Goal: Task Accomplishment & Management: Manage account settings

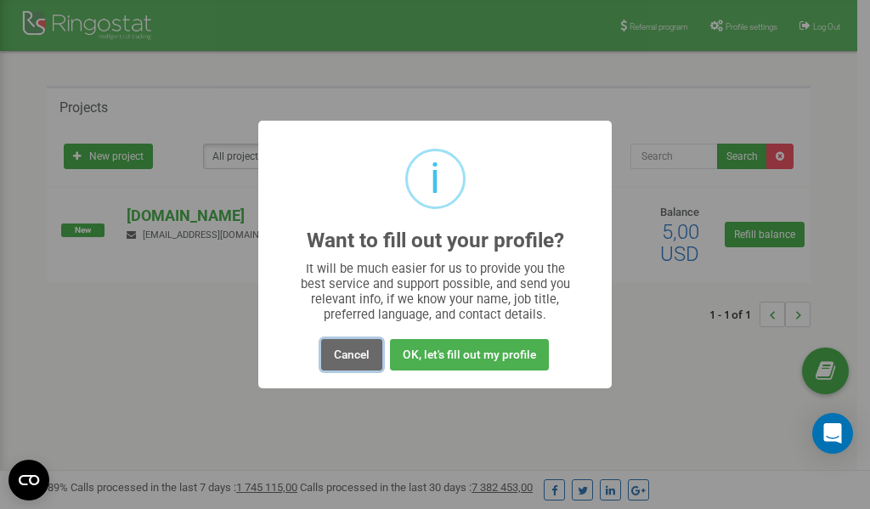
click at [356, 360] on button "Cancel" at bounding box center [351, 354] width 61 height 31
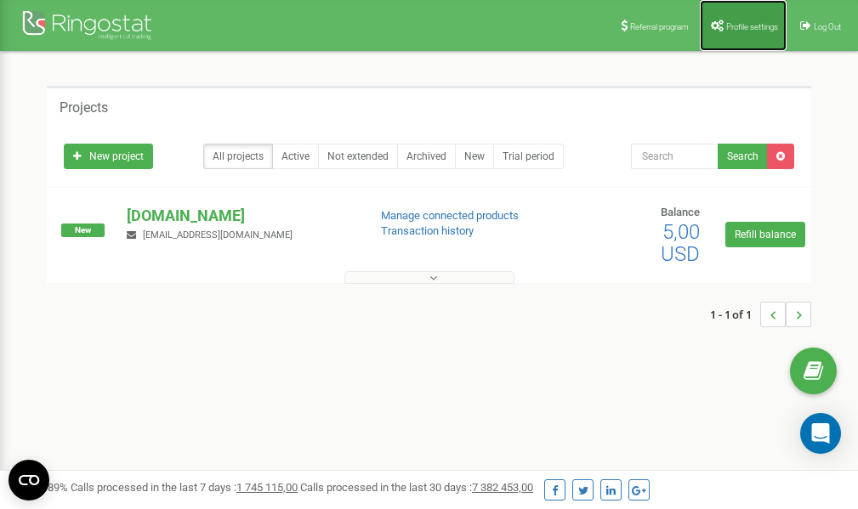
click at [739, 31] on link "Profile settings" at bounding box center [743, 25] width 87 height 51
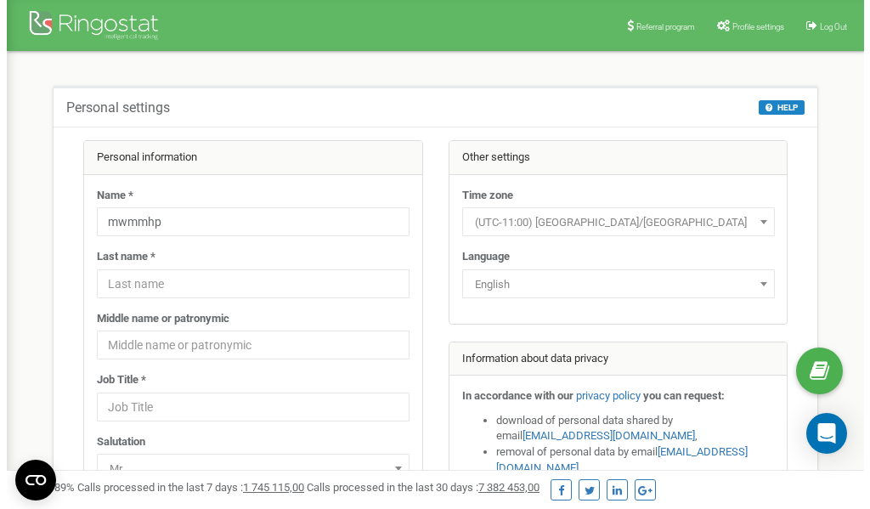
scroll to position [85, 0]
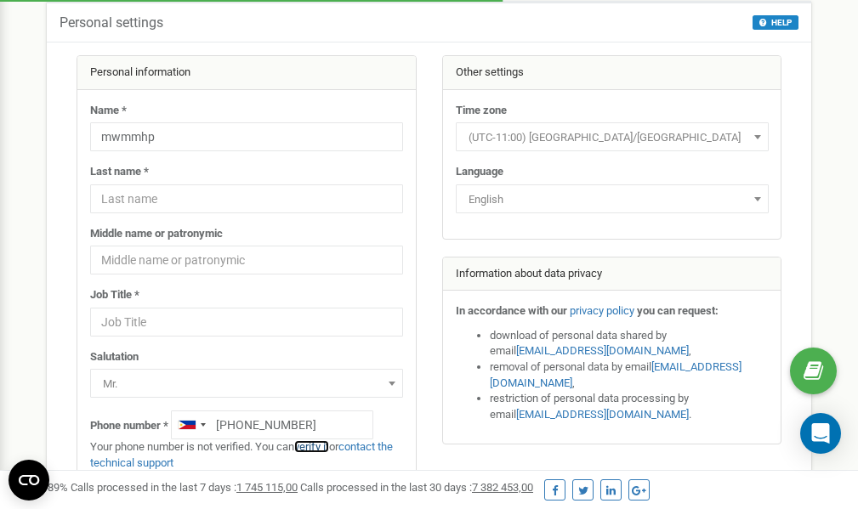
click at [320, 447] on link "verify it" at bounding box center [311, 446] width 35 height 13
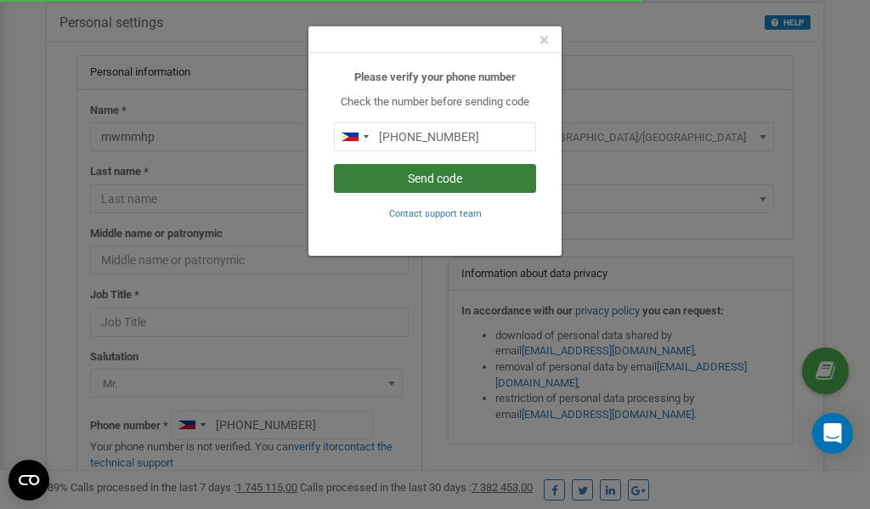
click at [441, 177] on button "Send code" at bounding box center [435, 178] width 202 height 29
